Goal: Book appointment/travel/reservation

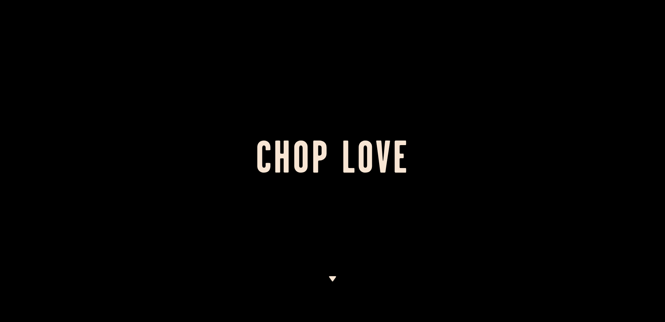
click at [331, 279] on img at bounding box center [333, 278] width 8 height 5
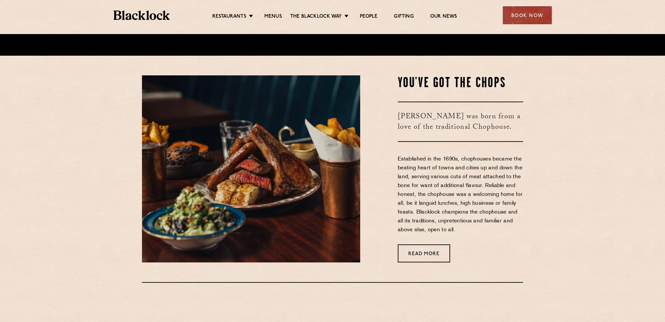
scroll to position [268, 0]
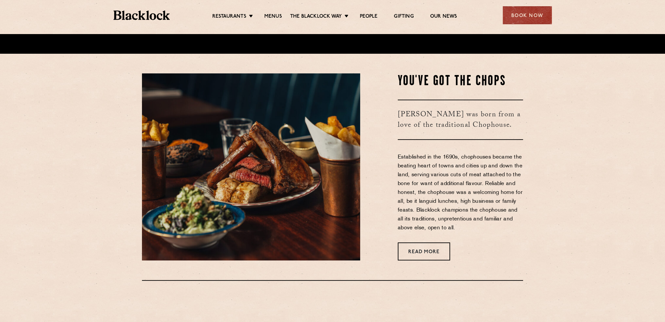
click at [532, 5] on div "Restaurants [GEOGRAPHIC_DATA] [GEOGRAPHIC_DATA] [GEOGRAPHIC_DATA] [GEOGRAPHIC_D…" at bounding box center [333, 14] width 458 height 29
click at [528, 11] on div "Book Now" at bounding box center [527, 15] width 49 height 18
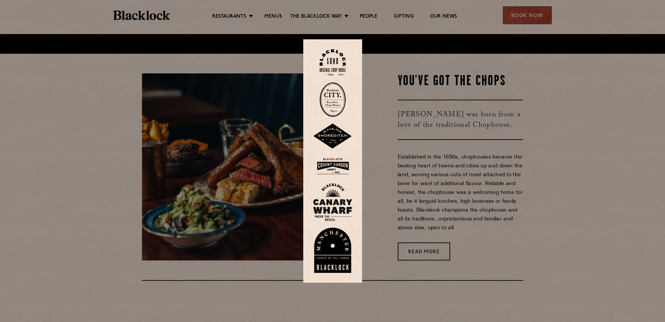
click at [336, 99] on img at bounding box center [333, 99] width 26 height 35
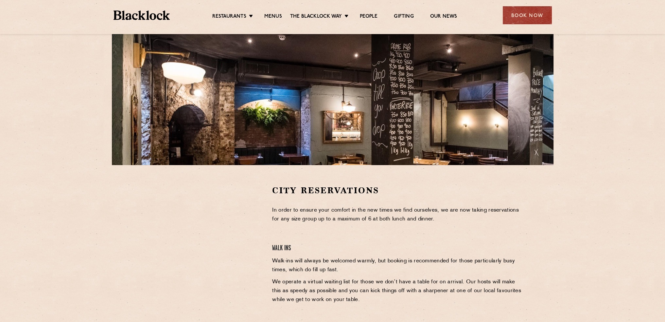
scroll to position [98, 0]
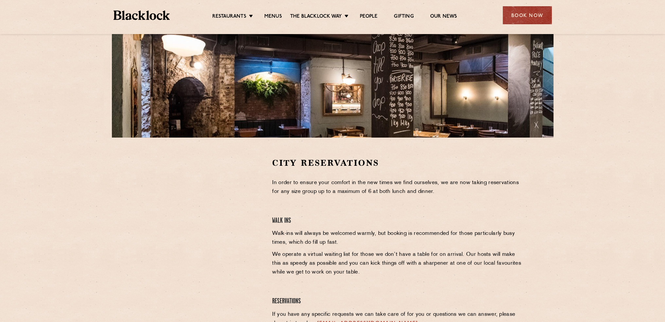
click at [252, 195] on div at bounding box center [202, 206] width 120 height 99
